Goal: Use online tool/utility: Utilize a website feature to perform a specific function

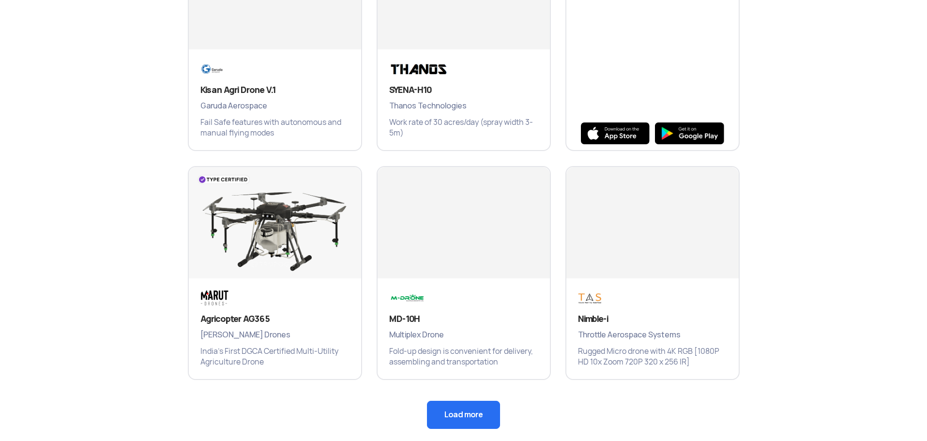
scroll to position [551, 0]
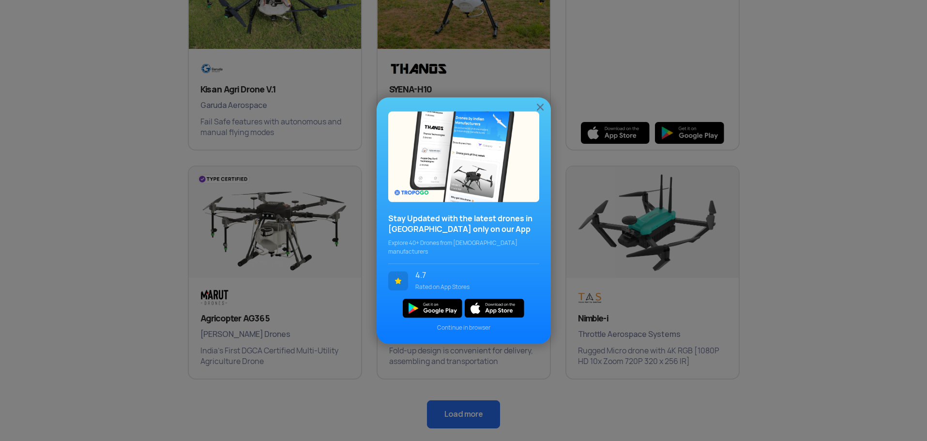
click at [542, 111] on img at bounding box center [540, 107] width 12 height 12
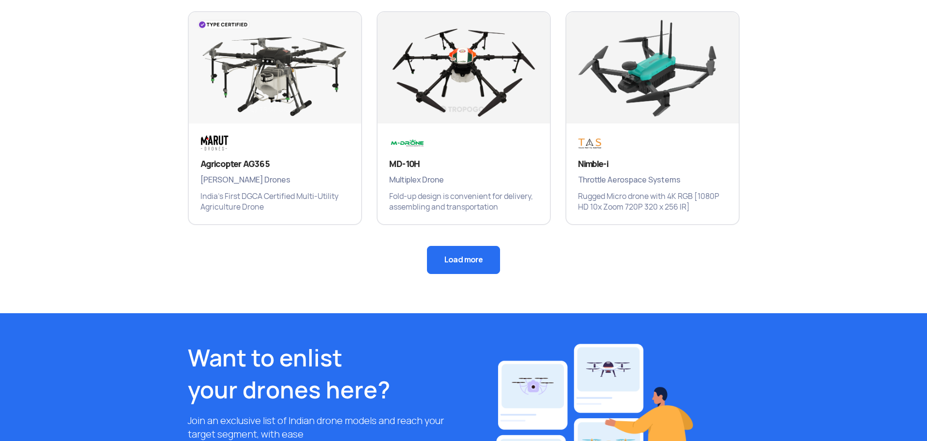
scroll to position [737, 0]
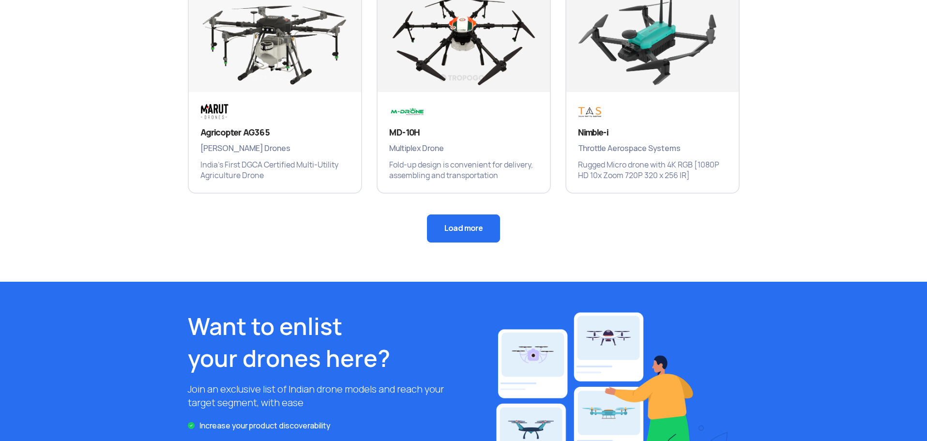
click at [469, 220] on button "Load more" at bounding box center [463, 228] width 73 height 28
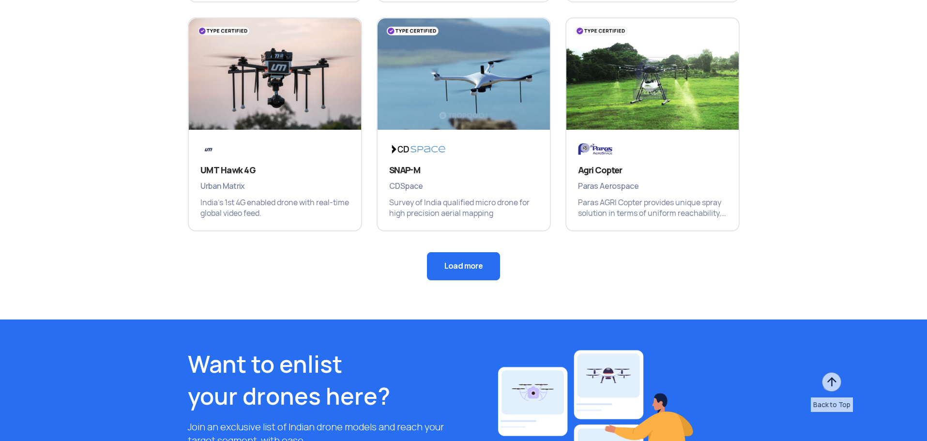
scroll to position [1183, 0]
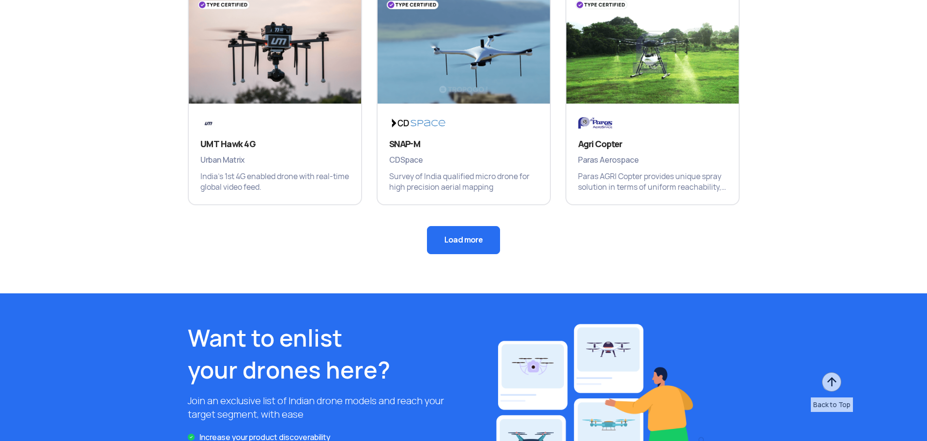
click at [479, 244] on button "Load more" at bounding box center [463, 240] width 73 height 28
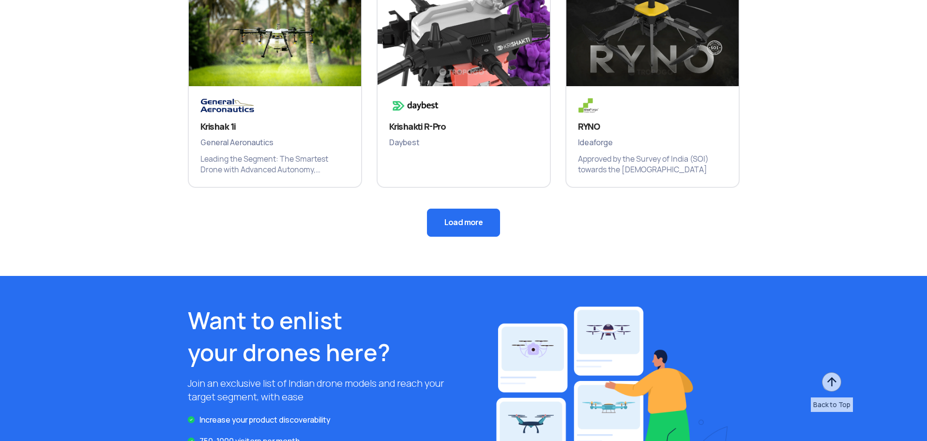
scroll to position [1659, 0]
click at [450, 220] on button "Load more" at bounding box center [463, 222] width 73 height 28
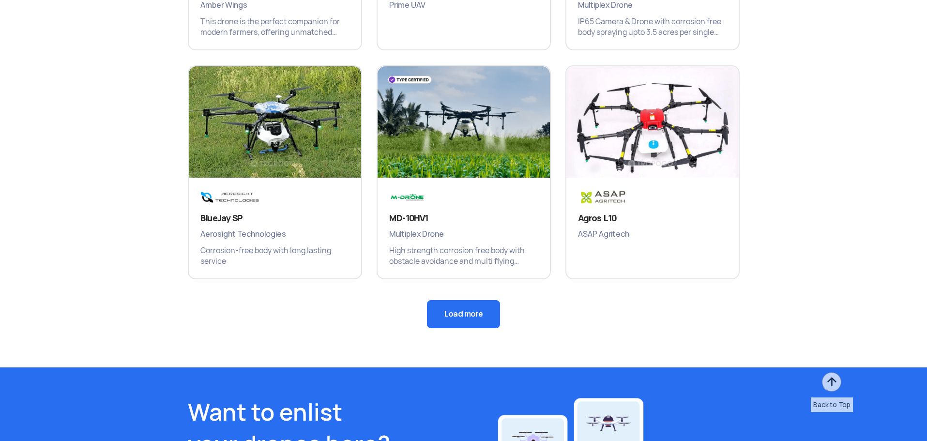
scroll to position [2015, 0]
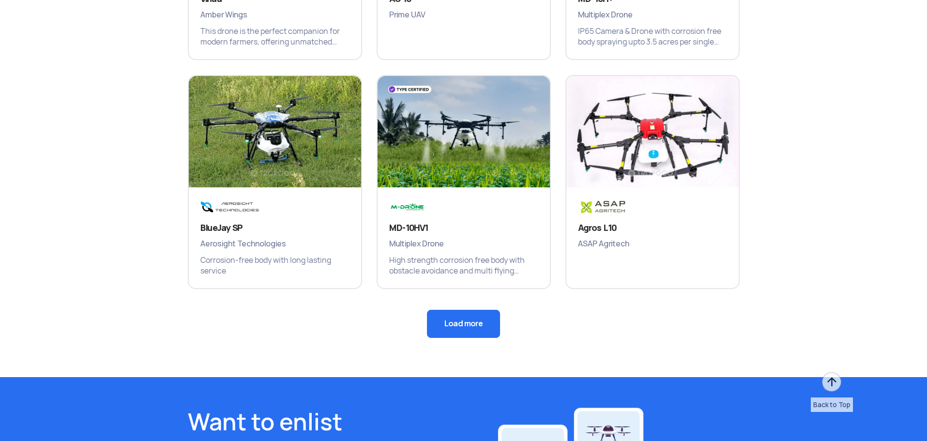
click at [469, 323] on button "Load more" at bounding box center [463, 324] width 73 height 28
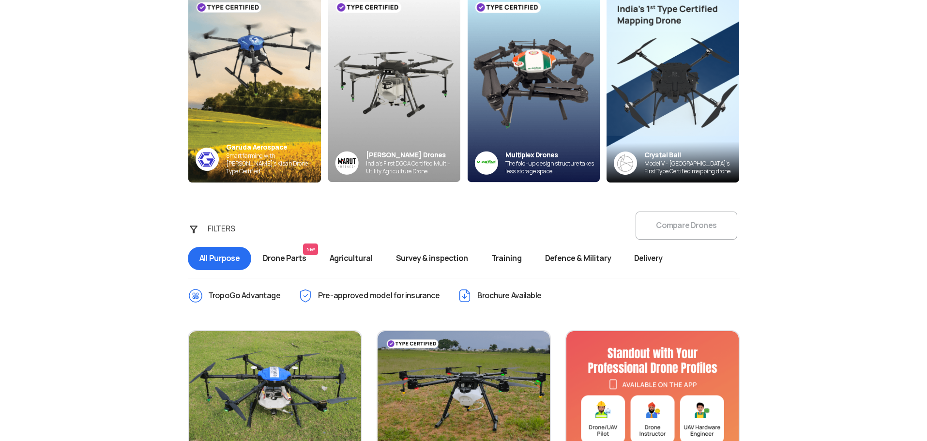
scroll to position [175, 0]
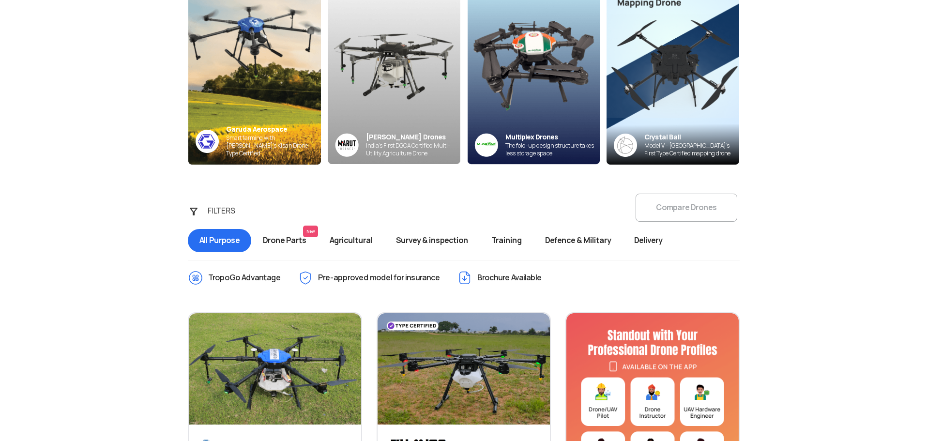
click at [702, 207] on div "FILTERS Compare Drones All Purpose Drone Parts New Agricultural Survey & inspec…" at bounding box center [464, 224] width 566 height 61
click at [678, 207] on div "FILTERS Compare Drones All Purpose Drone Parts New Agricultural Survey & inspec…" at bounding box center [464, 224] width 566 height 61
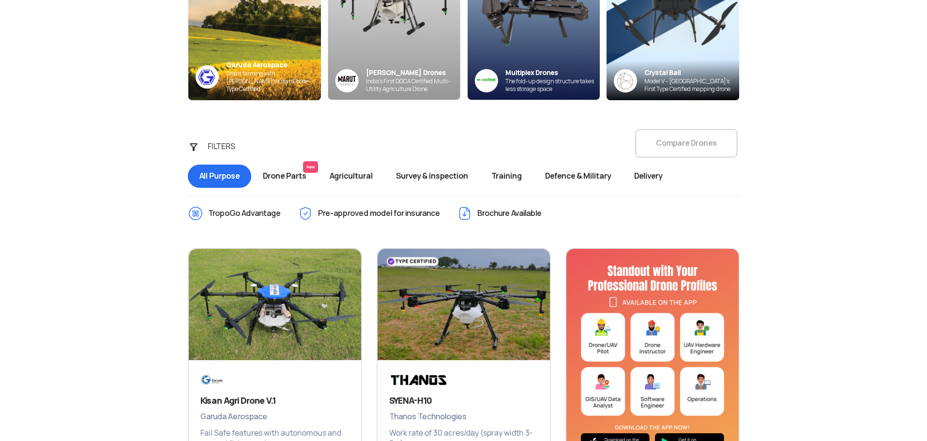
scroll to position [263, 0]
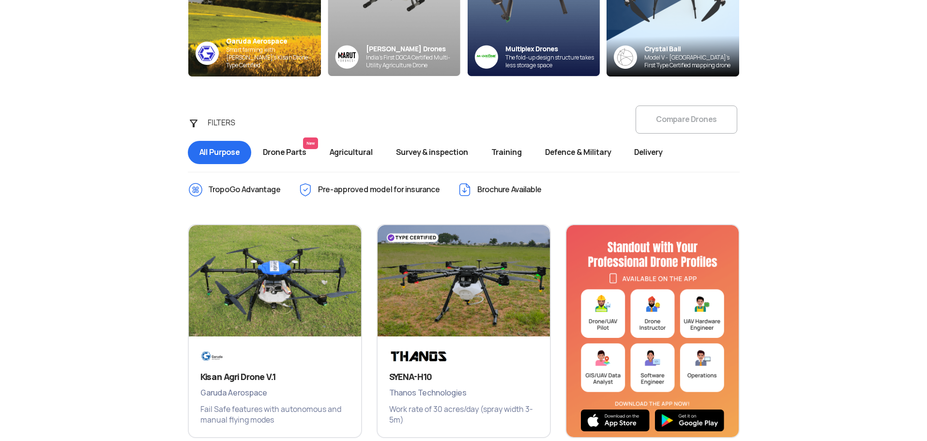
click at [663, 156] on span "Delivery" at bounding box center [648, 152] width 51 height 23
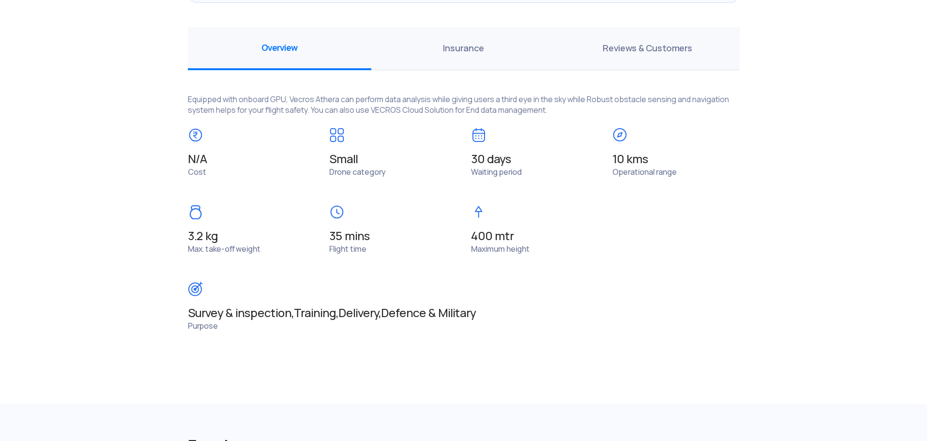
scroll to position [700, 0]
drag, startPoint x: 435, startPoint y: 100, endPoint x: 673, endPoint y: 98, distance: 237.7
click at [673, 98] on p "Equipped with onboard GPU, Vecros Athera can perform data analysis while giving…" at bounding box center [464, 99] width 552 height 31
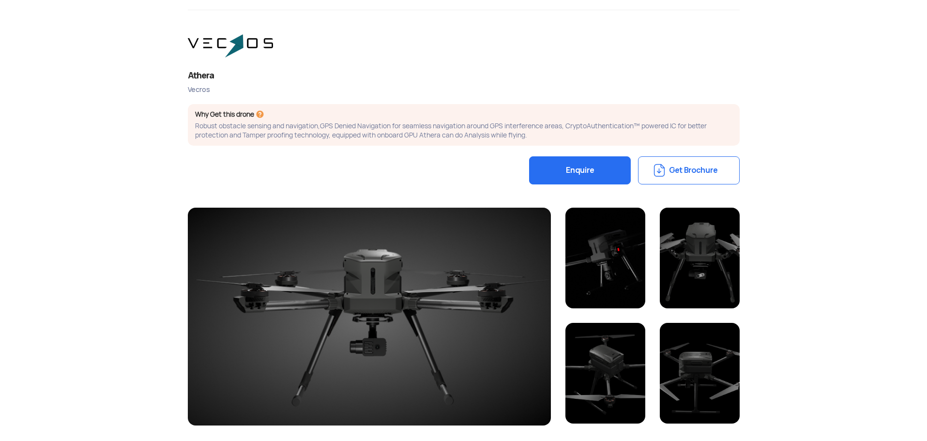
scroll to position [0, 0]
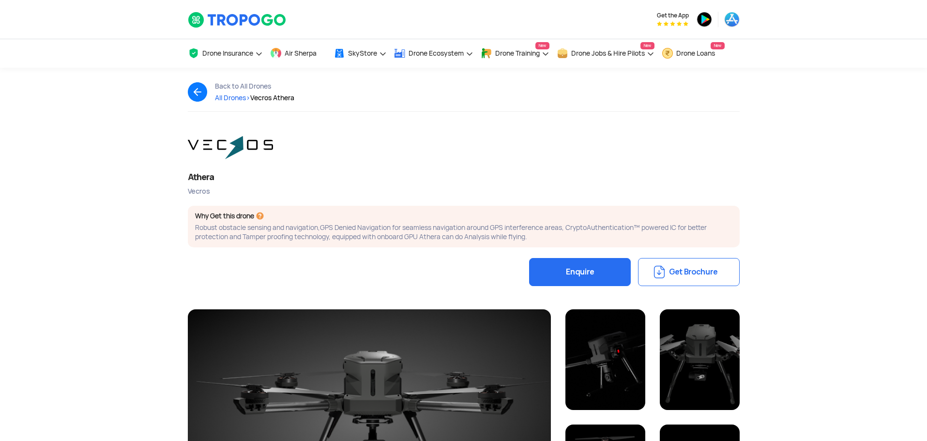
click at [195, 195] on div "Vecros" at bounding box center [464, 191] width 552 height 9
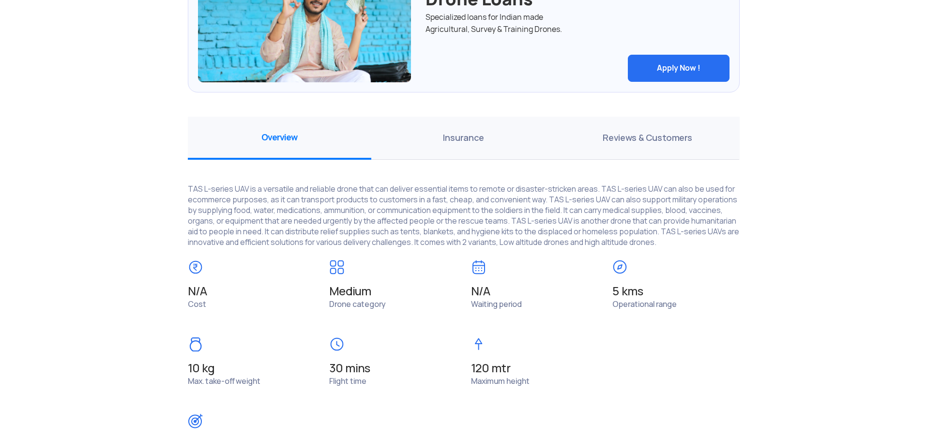
scroll to position [603, 0]
drag, startPoint x: 502, startPoint y: 149, endPoint x: 472, endPoint y: 138, distance: 31.8
click at [472, 138] on span "Insurance" at bounding box center [463, 138] width 184 height 43
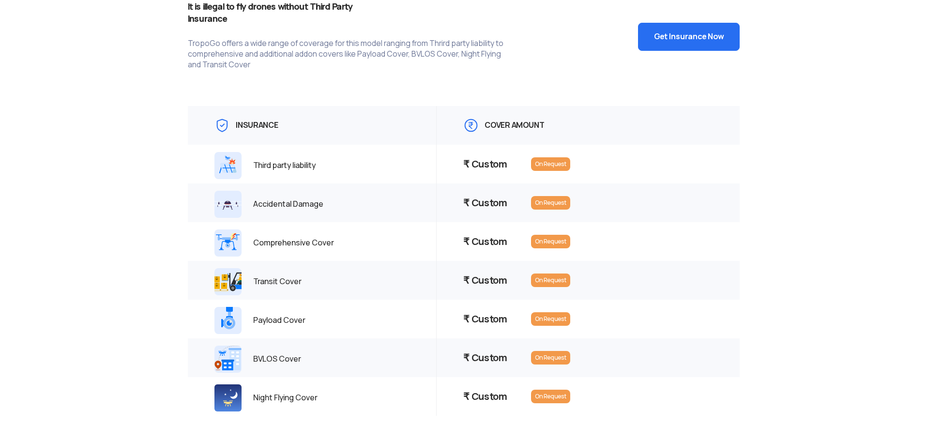
scroll to position [809, 0]
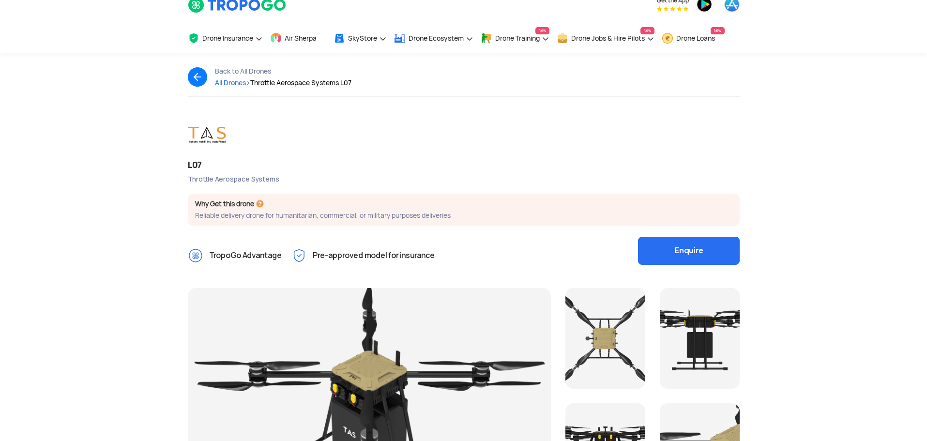
scroll to position [0, 0]
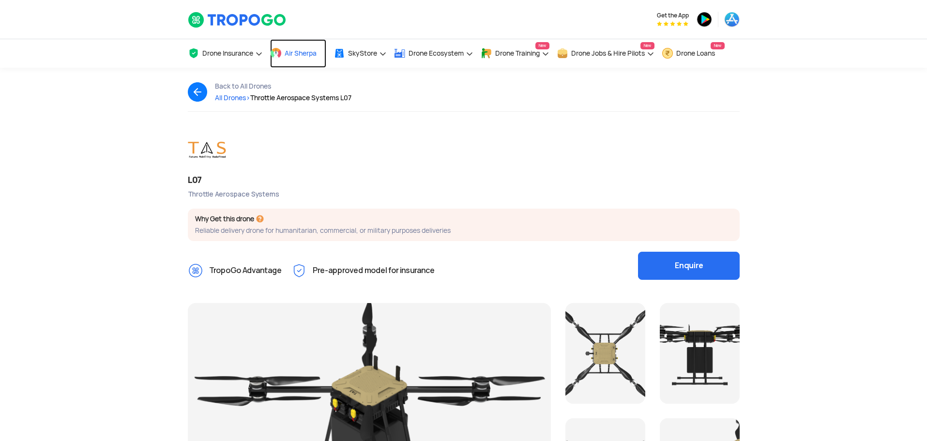
click at [301, 51] on span "Air Sherpa" at bounding box center [301, 53] width 32 height 8
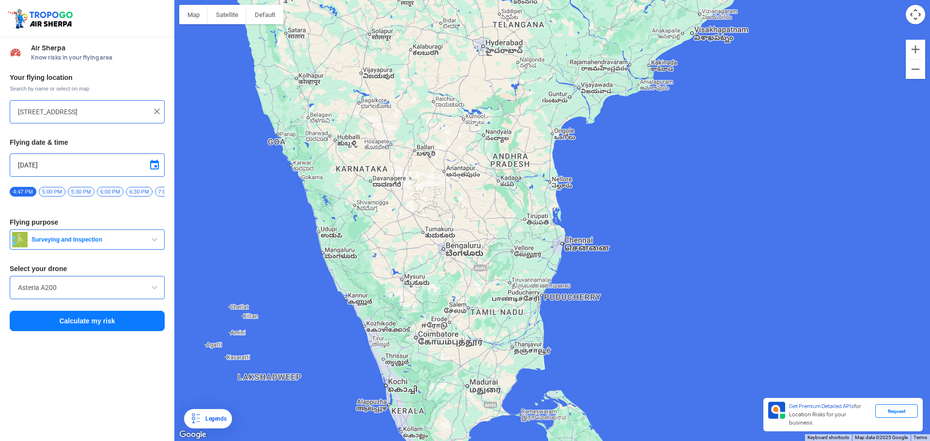
drag, startPoint x: 390, startPoint y: 322, endPoint x: 429, endPoint y: 182, distance: 145.4
click at [429, 182] on div "To navigate, press the arrow keys." at bounding box center [551, 220] width 755 height 441
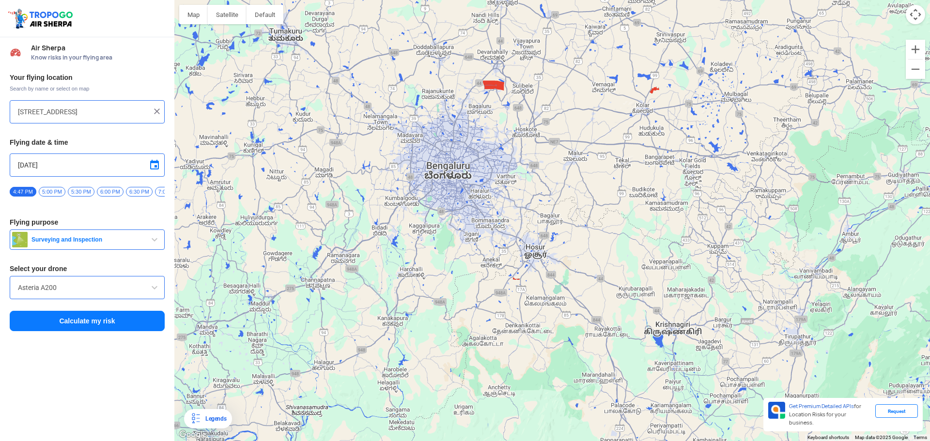
drag, startPoint x: 464, startPoint y: 142, endPoint x: 469, endPoint y: 173, distance: 31.4
click at [469, 173] on div "To navigate, press the arrow keys." at bounding box center [551, 220] width 755 height 441
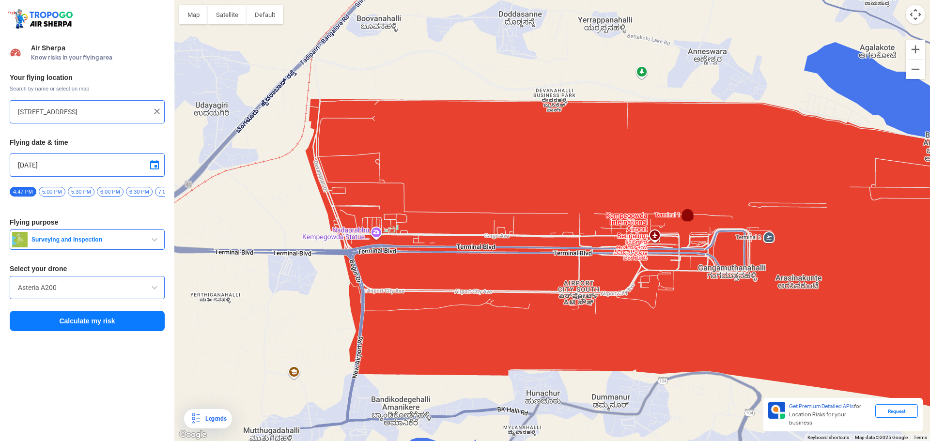
click at [463, 175] on div "To navigate, press the arrow keys." at bounding box center [551, 220] width 755 height 441
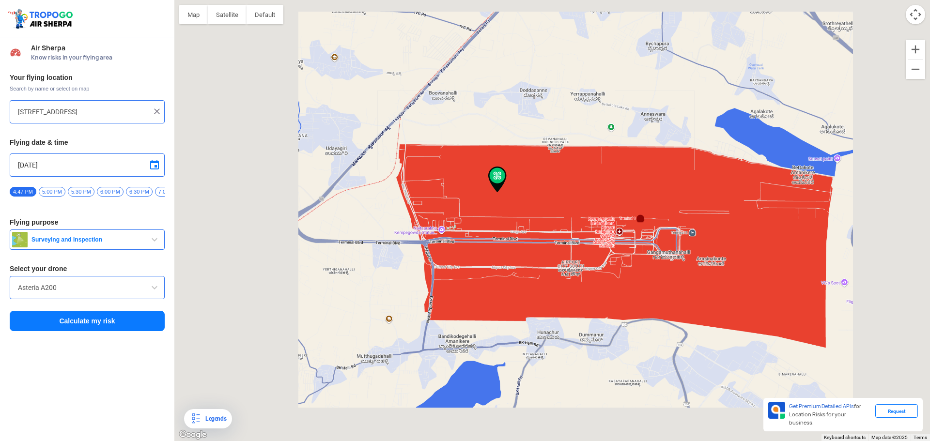
type input "Boovanahalli, [GEOGRAPHIC_DATA], [GEOGRAPHIC_DATA]"
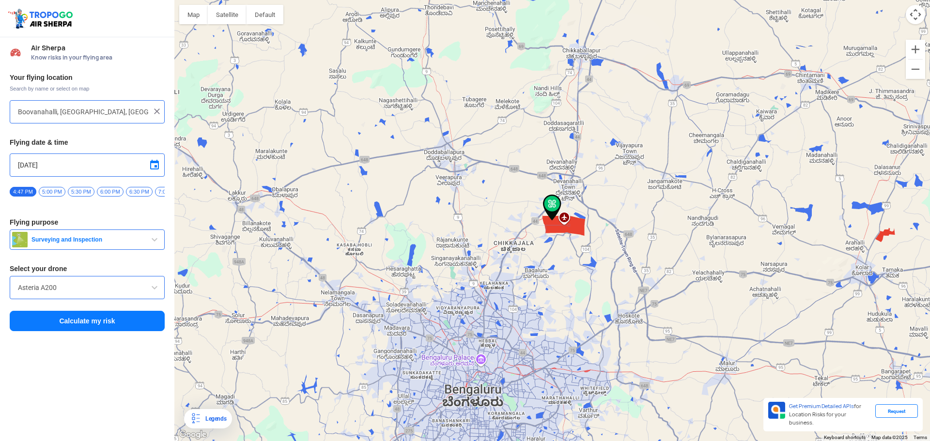
click at [72, 320] on button "Calculate my risk" at bounding box center [87, 321] width 155 height 20
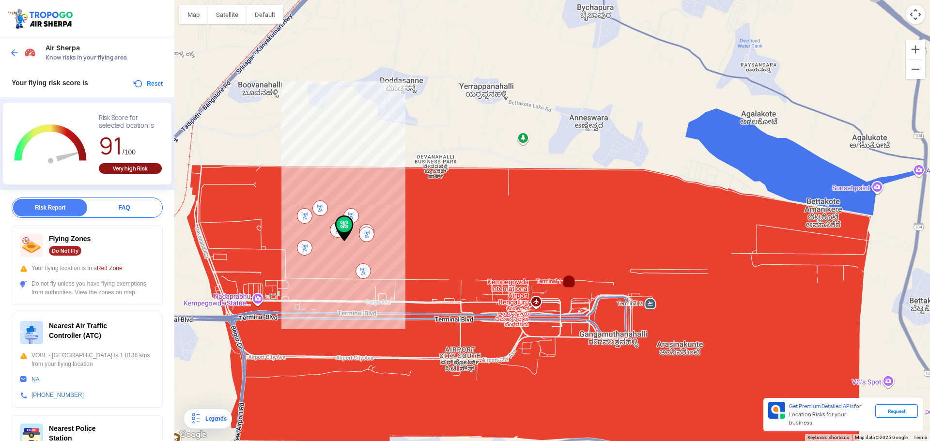
drag, startPoint x: 382, startPoint y: 137, endPoint x: 508, endPoint y: 47, distance: 154.8
click at [508, 47] on div "To navigate, press the arrow keys." at bounding box center [551, 220] width 755 height 441
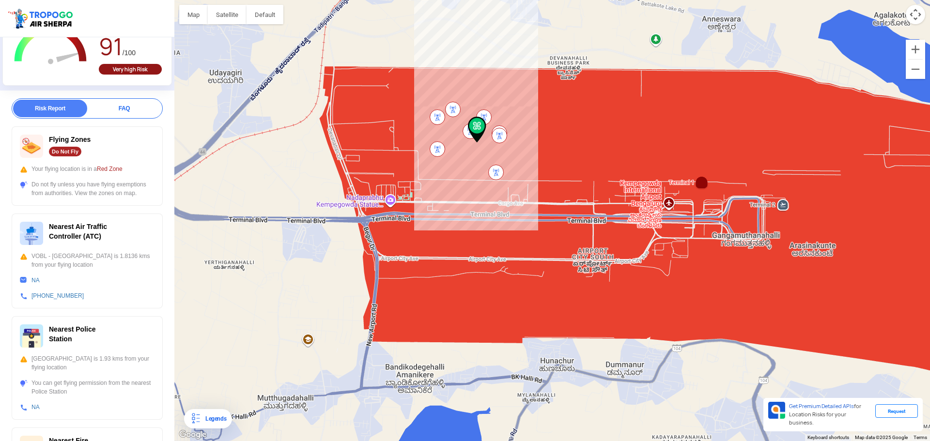
scroll to position [128, 0]
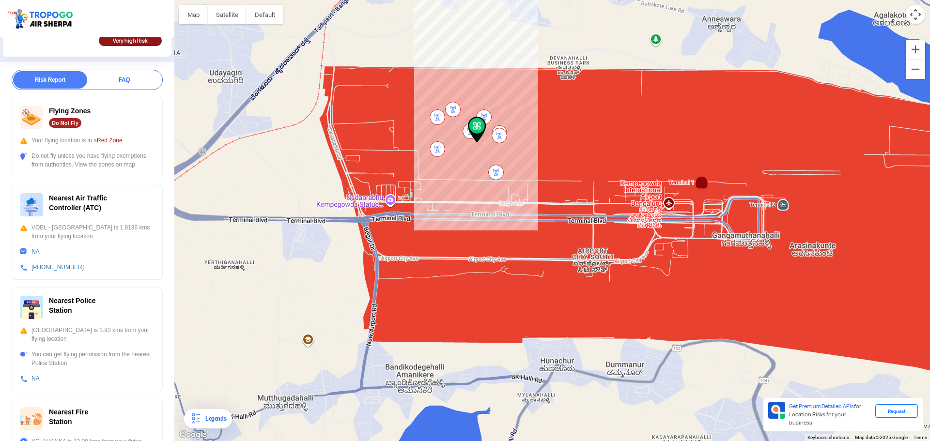
click at [271, 217] on div "To navigate, press the arrow keys." at bounding box center [551, 220] width 755 height 441
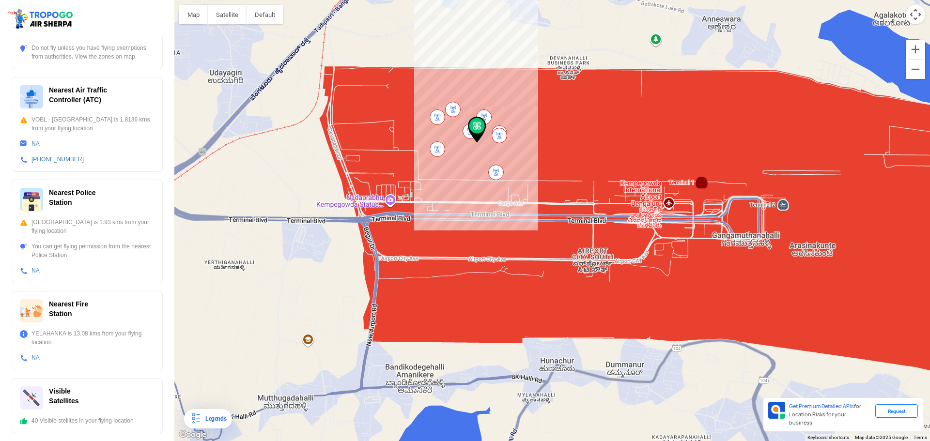
scroll to position [0, 0]
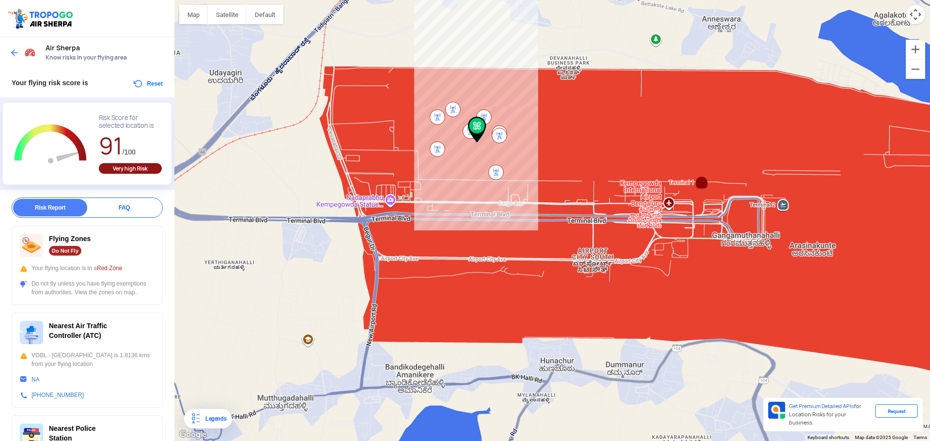
click at [12, 52] on img at bounding box center [15, 53] width 10 height 10
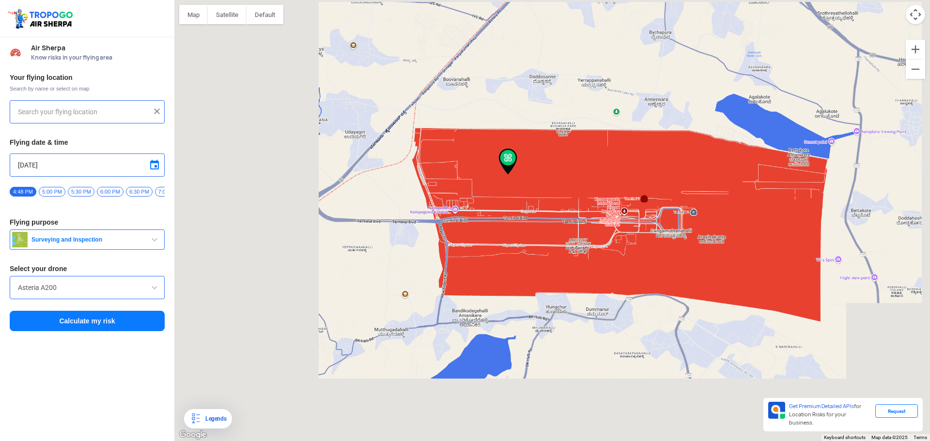
type input "Boovanahalli, [GEOGRAPHIC_DATA], [GEOGRAPHIC_DATA]"
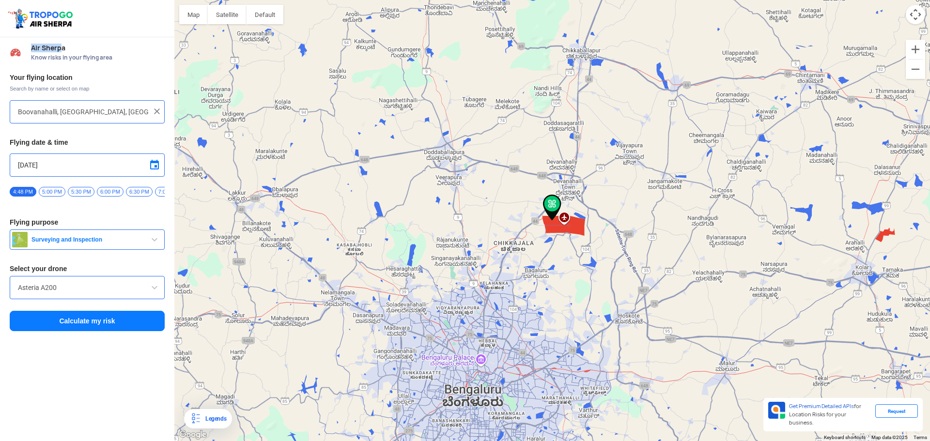
drag, startPoint x: 61, startPoint y: 47, endPoint x: 31, endPoint y: 51, distance: 30.2
click at [31, 51] on div "Air Sherpa Know risks in your flying area" at bounding box center [94, 52] width 141 height 17
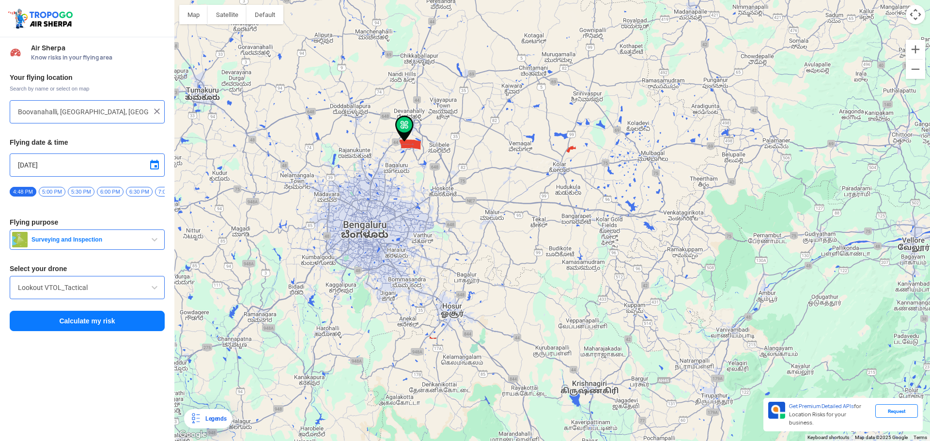
drag, startPoint x: 279, startPoint y: 212, endPoint x: 379, endPoint y: 158, distance: 112.6
click at [379, 158] on div "To navigate, press the arrow keys." at bounding box center [551, 220] width 755 height 441
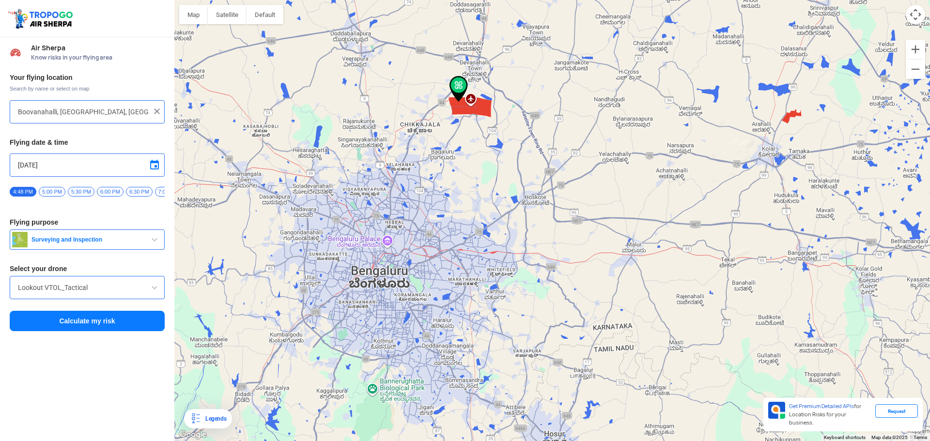
drag, startPoint x: 410, startPoint y: 130, endPoint x: 432, endPoint y: 128, distance: 22.4
click at [432, 128] on div "To navigate, press the arrow keys." at bounding box center [551, 220] width 755 height 441
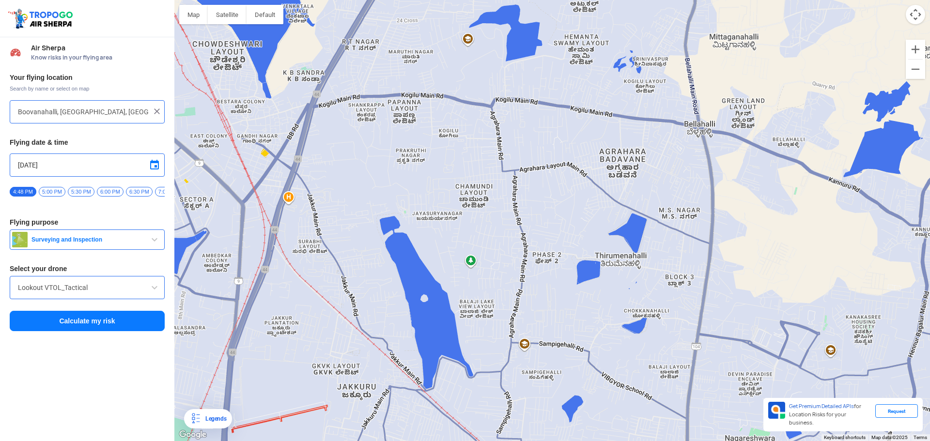
click at [396, 294] on div "To navigate, press the arrow keys." at bounding box center [551, 220] width 755 height 441
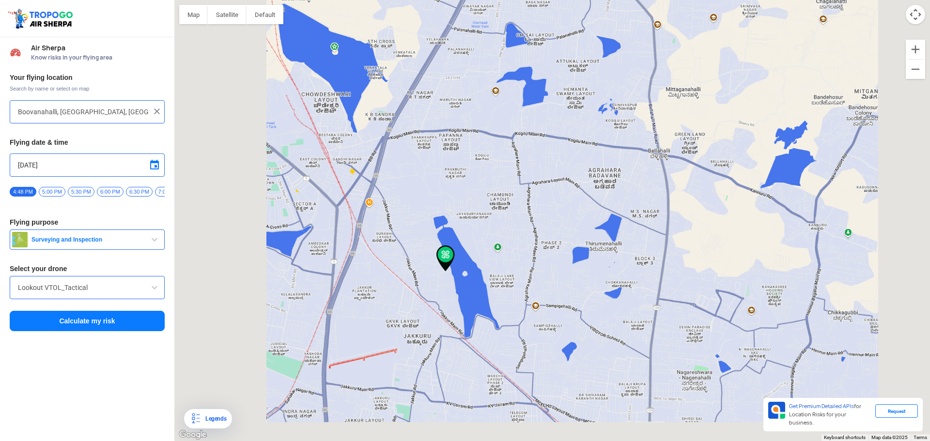
type input "[STREET_ADDRESS]"
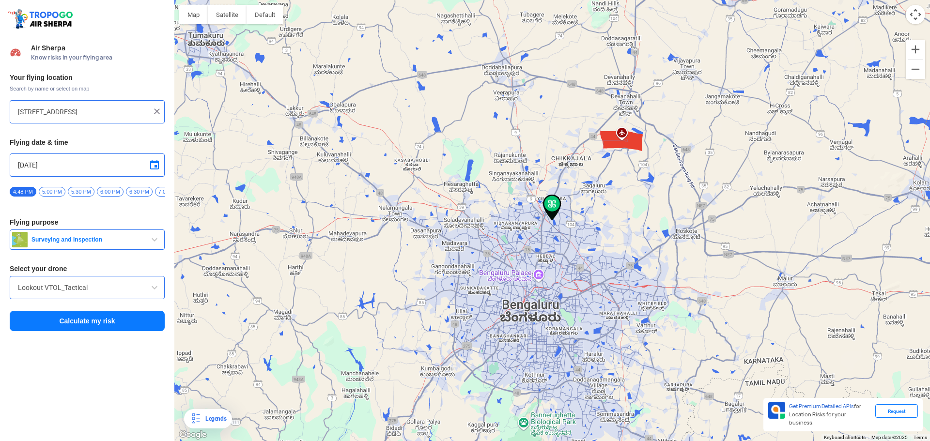
click at [120, 289] on input "Lookout VTOL_Tactical" at bounding box center [87, 288] width 138 height 12
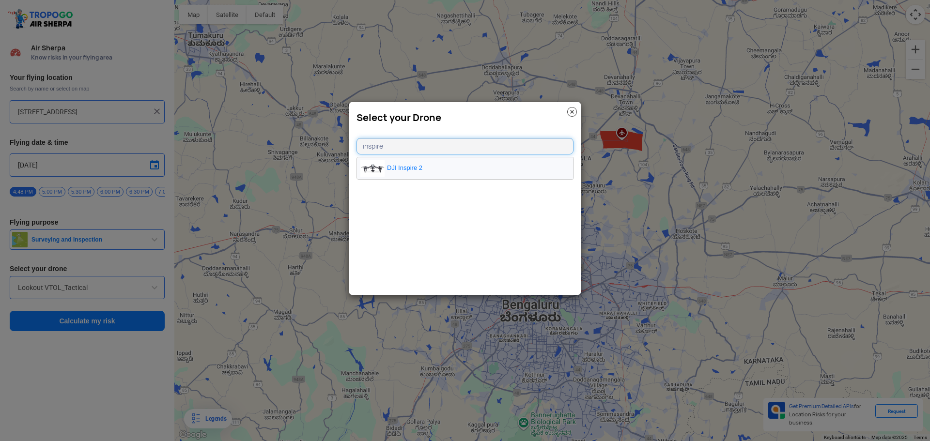
type input "inspire"
click at [429, 174] on li "DJI Inspire 2" at bounding box center [465, 168] width 216 height 22
type input "DJI Inspire 2"
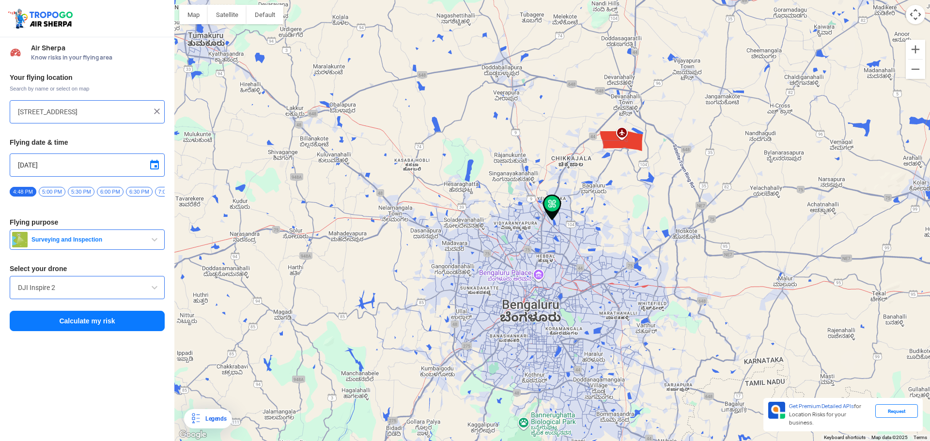
click at [112, 325] on button "Calculate my risk" at bounding box center [87, 321] width 155 height 20
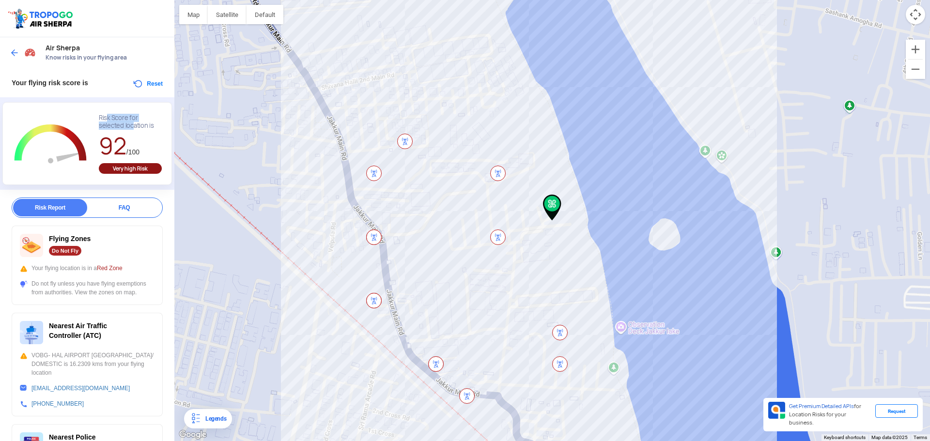
drag, startPoint x: 104, startPoint y: 115, endPoint x: 130, endPoint y: 126, distance: 28.9
click at [130, 126] on div "Risk Score for selected location is" at bounding box center [130, 121] width 63 height 15
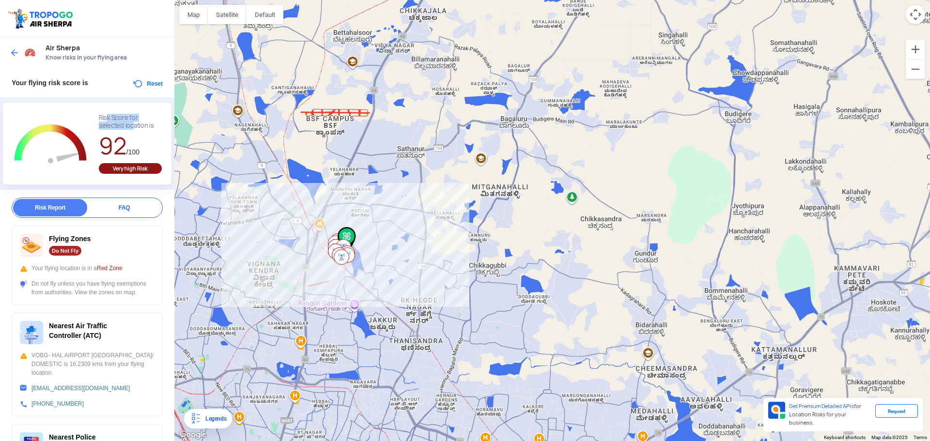
click at [18, 54] on img at bounding box center [15, 53] width 10 height 10
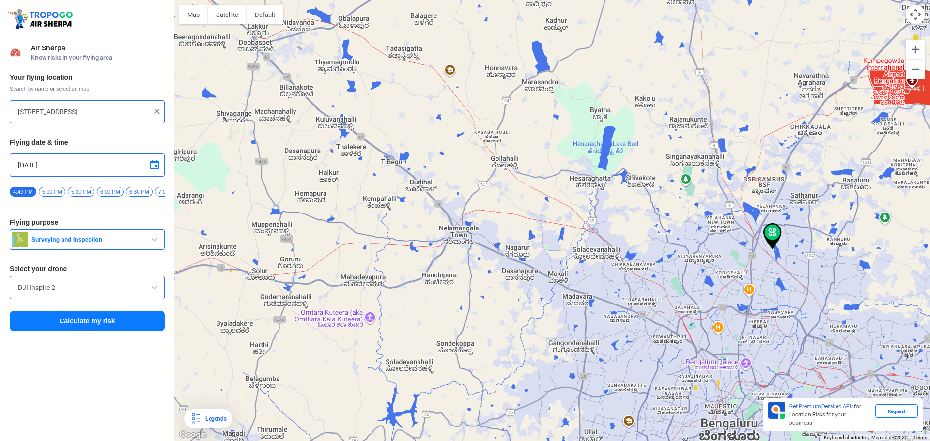
click at [353, 188] on div "To navigate, press the arrow keys." at bounding box center [551, 220] width 755 height 441
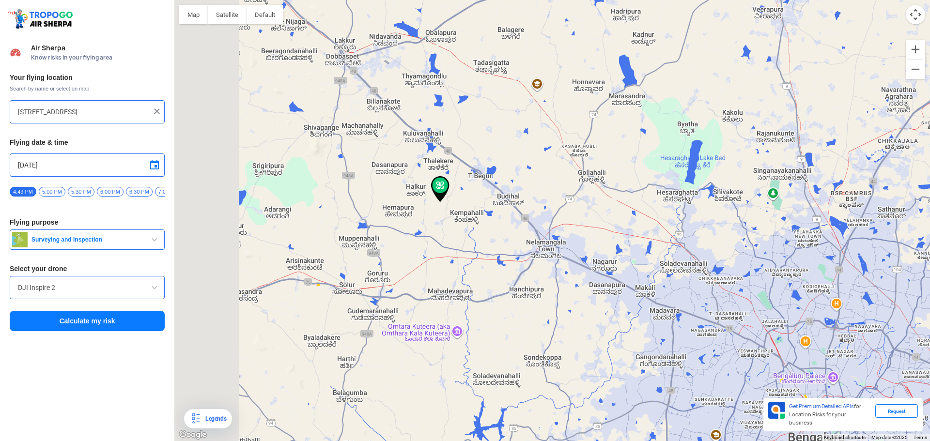
type input "Govindapura, [GEOGRAPHIC_DATA], [GEOGRAPHIC_DATA]"
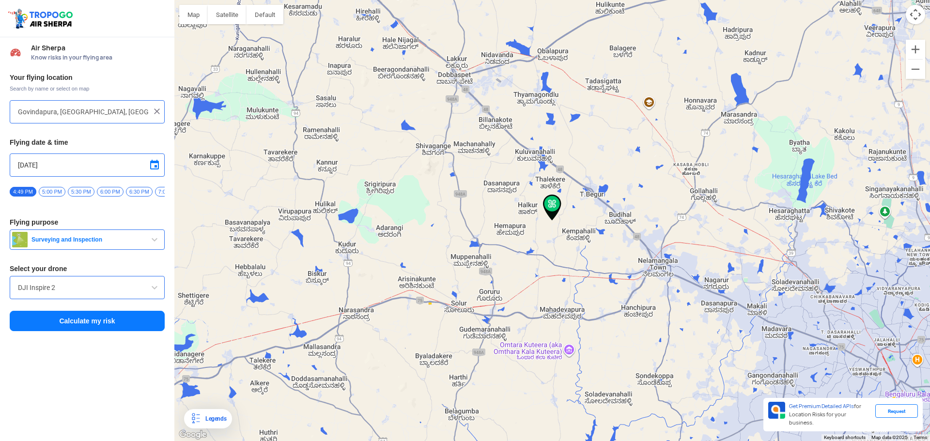
click at [92, 320] on button "Calculate my risk" at bounding box center [87, 321] width 155 height 20
